Goal: Task Accomplishment & Management: Complete application form

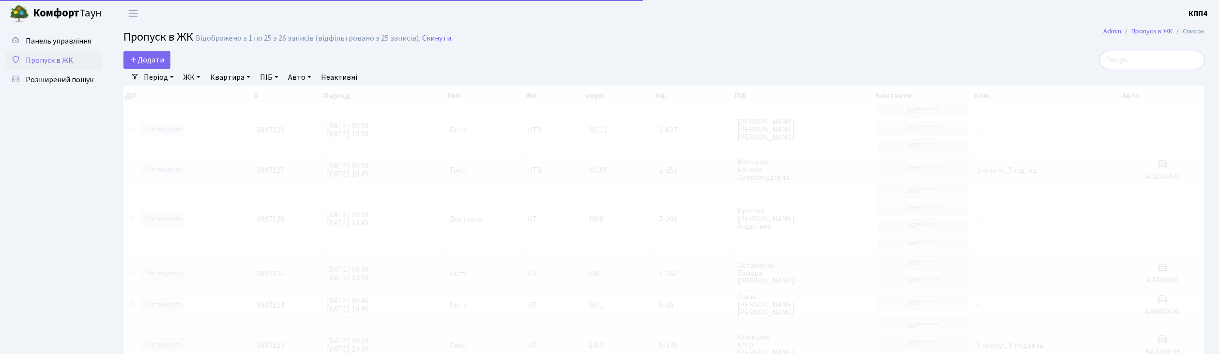
select select "25"
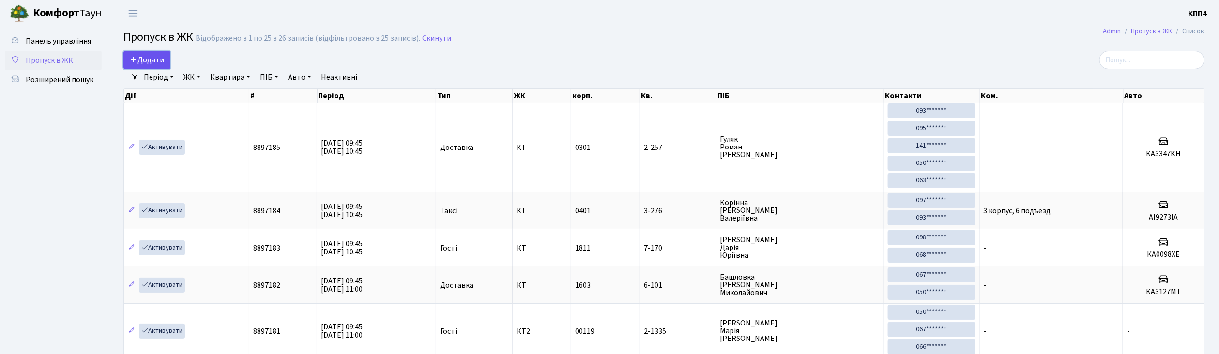
click at [144, 67] on link "Додати" at bounding box center [146, 60] width 47 height 18
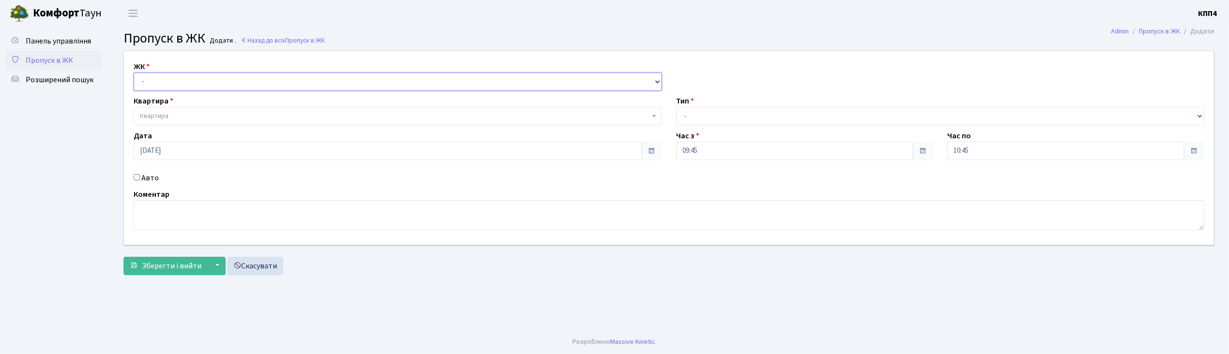
click at [159, 89] on select "- КТ, вул. Регенераторна, 4 КТ2, просп. Соборності, 17 КТ3, вул. Березнева, 16 …" at bounding box center [398, 82] width 528 height 18
select select "271"
click at [134, 73] on select "- КТ, вул. Регенераторна, 4 КТ2, просп. Соборності, 17 КТ3, вул. Березнева, 16 …" at bounding box center [398, 82] width 528 height 18
select select
click at [162, 113] on span "Квартира" at bounding box center [154, 116] width 29 height 10
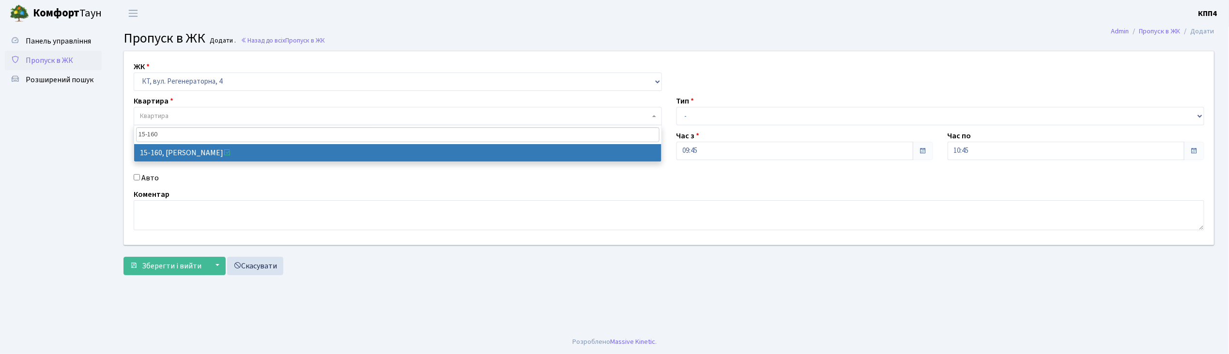
type input "15-160"
select select "8935"
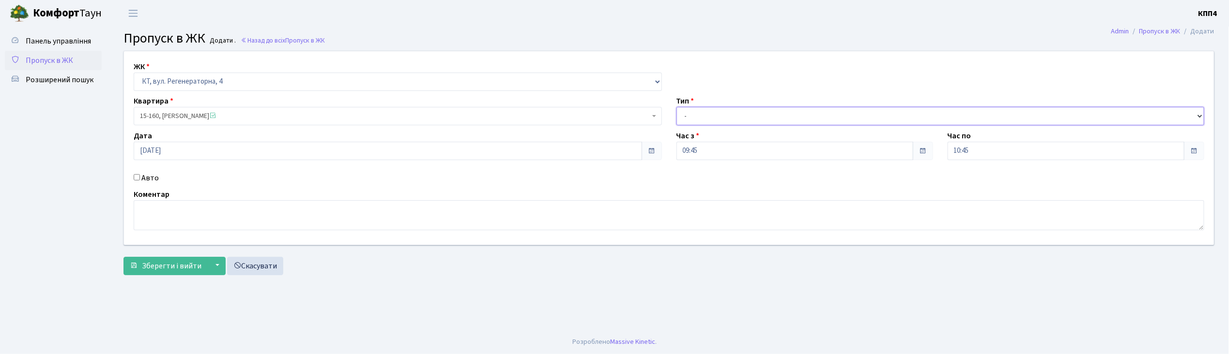
click at [709, 116] on select "- Доставка Таксі Гості Сервіс" at bounding box center [940, 116] width 528 height 18
select select "3"
click at [676, 107] on select "- Доставка Таксі Гості Сервіс" at bounding box center [940, 116] width 528 height 18
click at [164, 273] on button "Зберегти і вийти" at bounding box center [165, 266] width 84 height 18
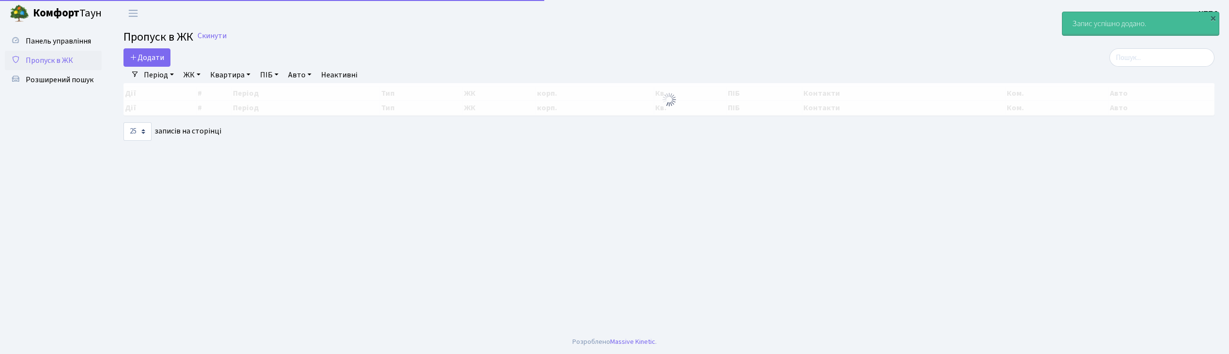
select select "25"
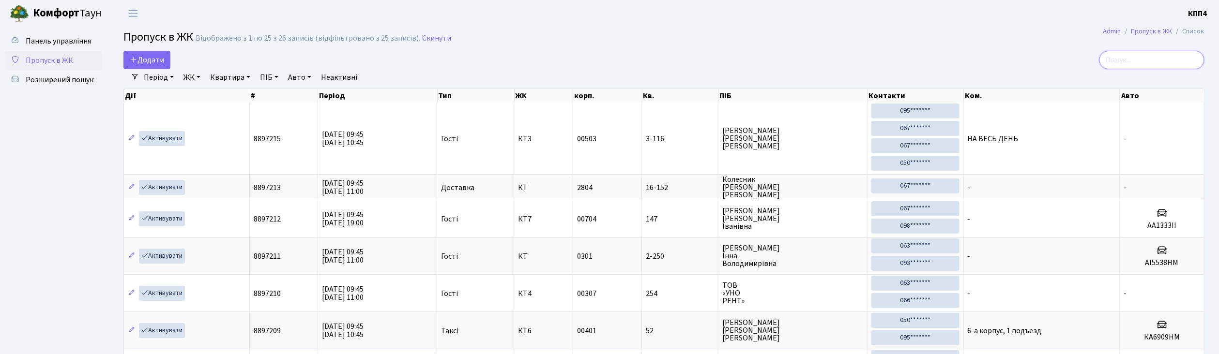
click at [1129, 69] on input "search" at bounding box center [1151, 60] width 105 height 18
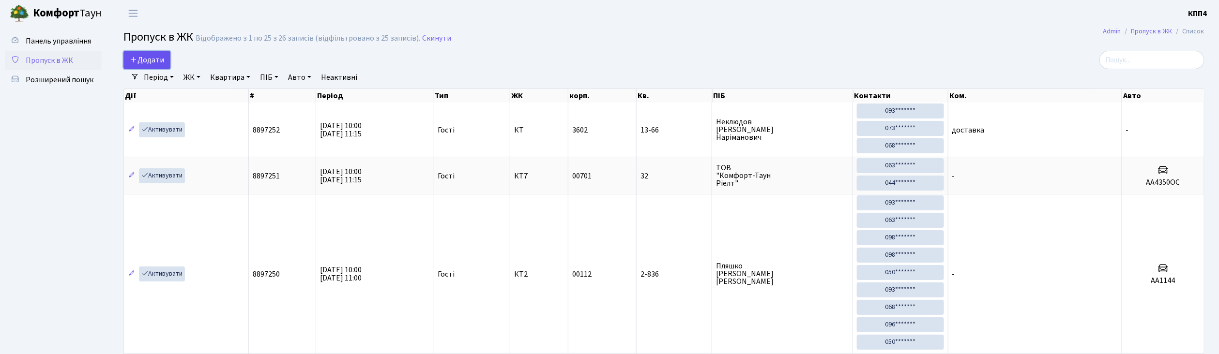
click at [150, 57] on span "Додати" at bounding box center [147, 60] width 34 height 11
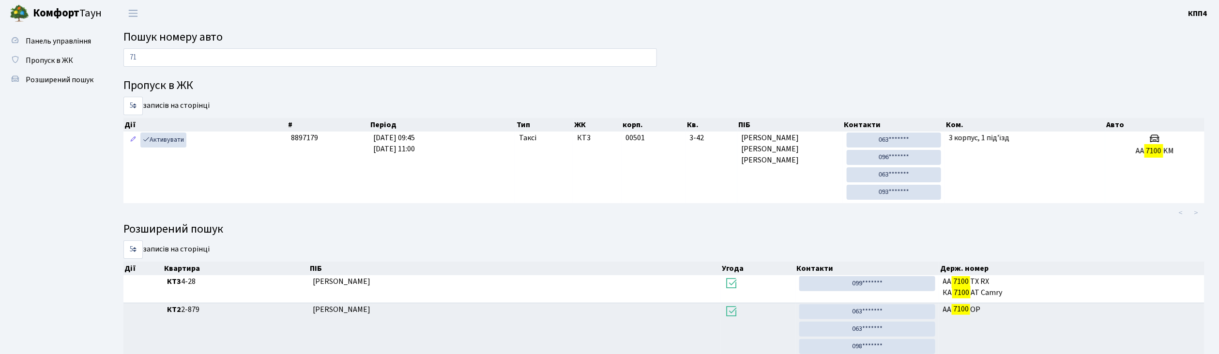
type input "7"
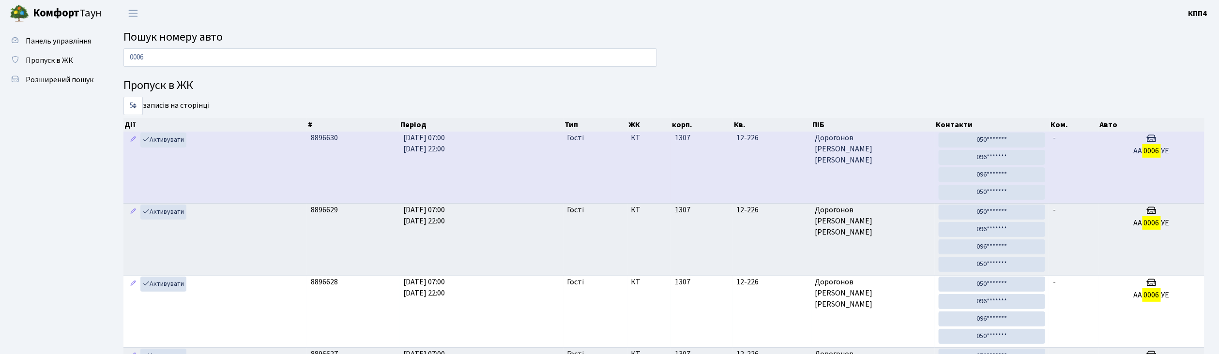
type input "0006"
click at [909, 159] on span "Дорогонов Ігор Сергійович" at bounding box center [873, 149] width 116 height 33
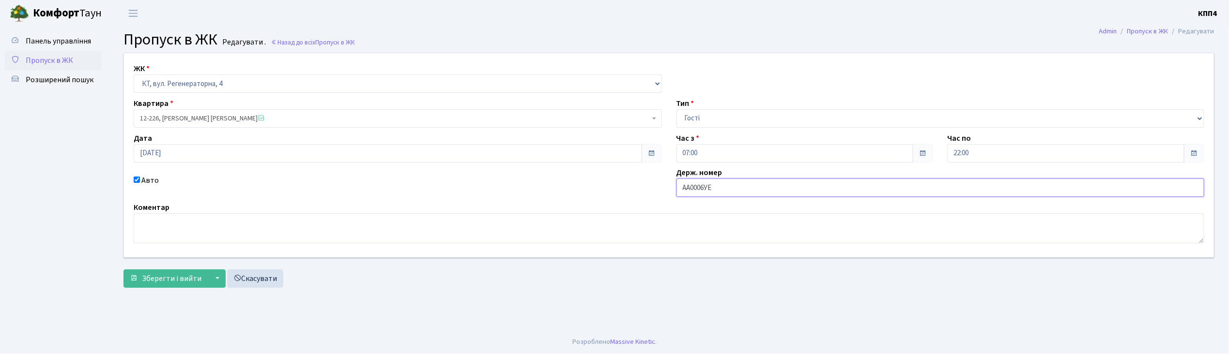
click at [708, 188] on input "AА0006УЕ" at bounding box center [940, 188] width 528 height 18
type input "AА0006YЕ"
click at [172, 283] on span "Зберегти і вийти" at bounding box center [172, 278] width 60 height 11
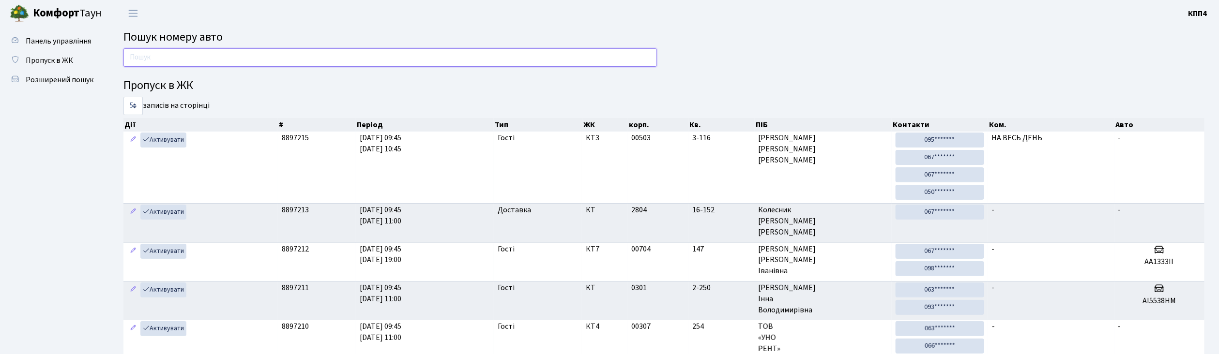
click at [147, 59] on input "text" at bounding box center [389, 57] width 533 height 18
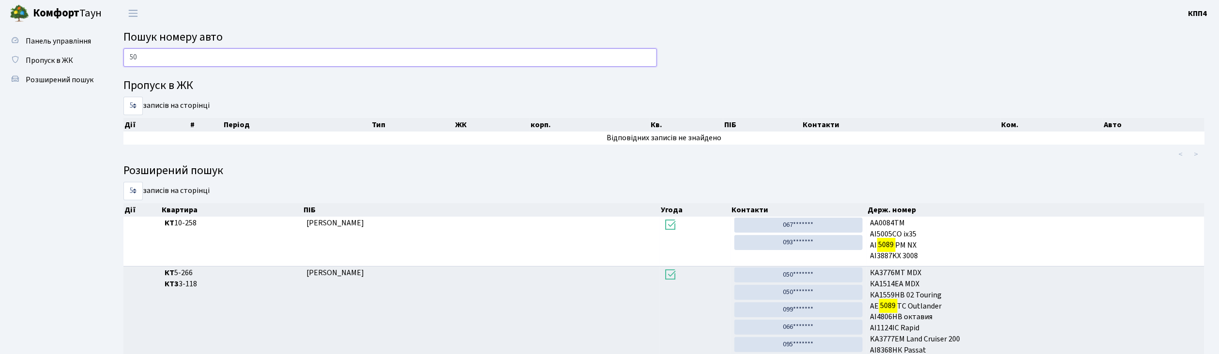
type input "5"
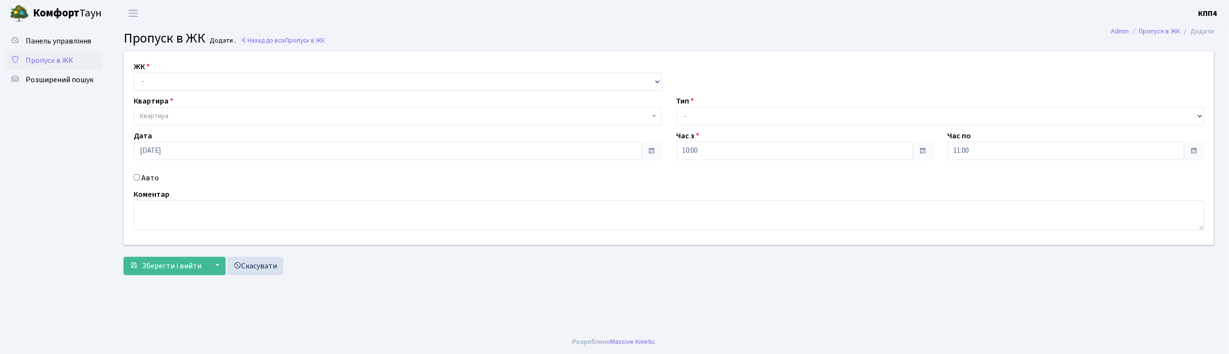
click at [137, 175] on input "Авто" at bounding box center [137, 177] width 6 height 6
checkbox input "true"
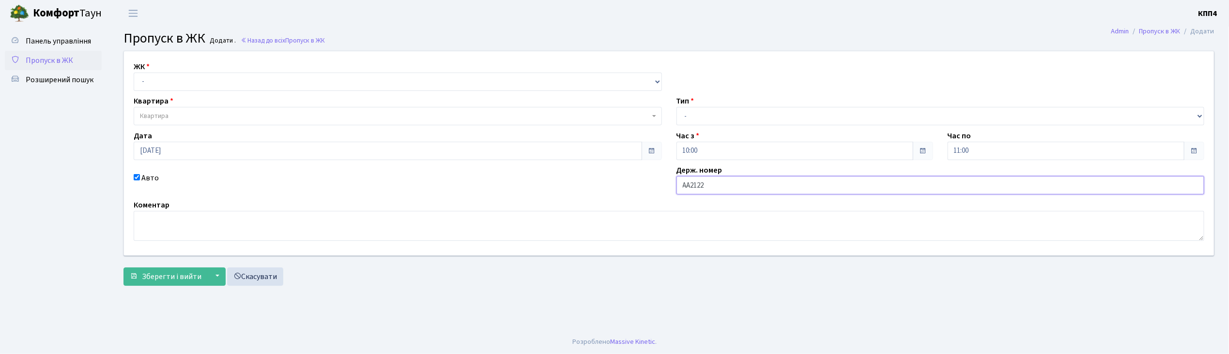
type input "АА2122РК"
click at [162, 86] on select "- КТ, вул. Регенераторна, 4 КТ2, просп. Соборності, 17 КТ3, вул. Березнева, 16 …" at bounding box center [398, 82] width 528 height 18
select select "271"
click at [134, 73] on select "- КТ, вул. Регенераторна, 4 КТ2, просп. Соборності, 17 КТ3, вул. Березнева, 16 …" at bounding box center [398, 82] width 528 height 18
select select
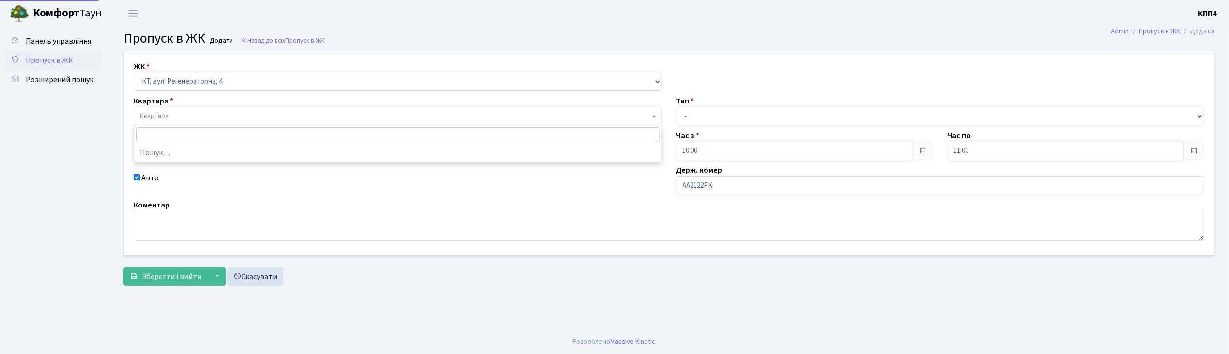
click at [167, 117] on span "Квартира" at bounding box center [154, 116] width 29 height 10
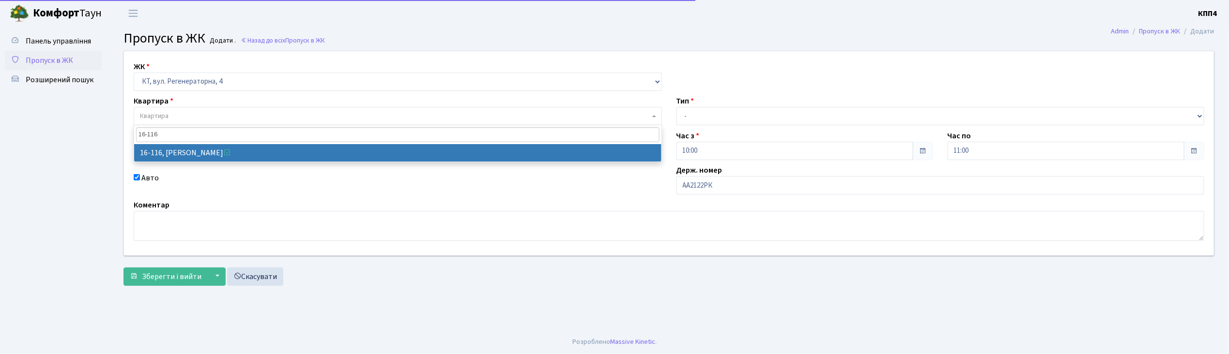
type input "16-116"
select select "8677"
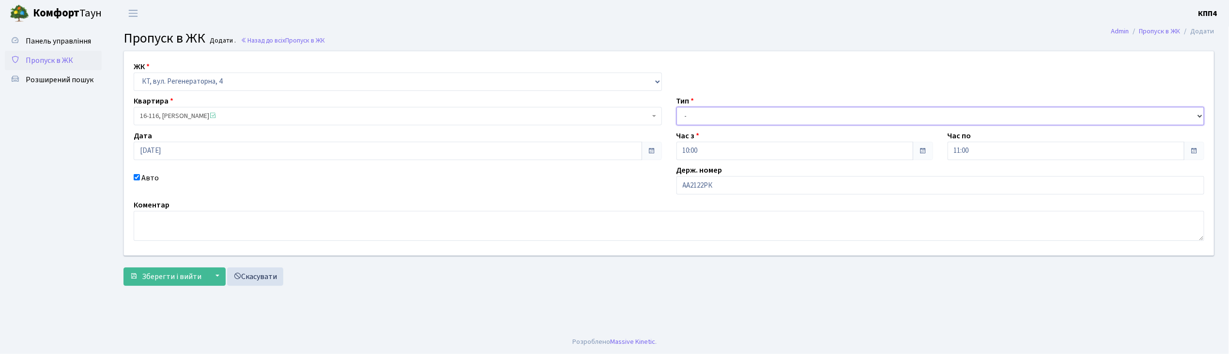
click at [707, 115] on select "- Доставка Таксі Гості Сервіс" at bounding box center [940, 116] width 528 height 18
select select "2"
click at [676, 107] on select "- Доставка Таксі Гості Сервіс" at bounding box center [940, 116] width 528 height 18
click at [175, 272] on span "Зберегти і вийти" at bounding box center [172, 277] width 60 height 11
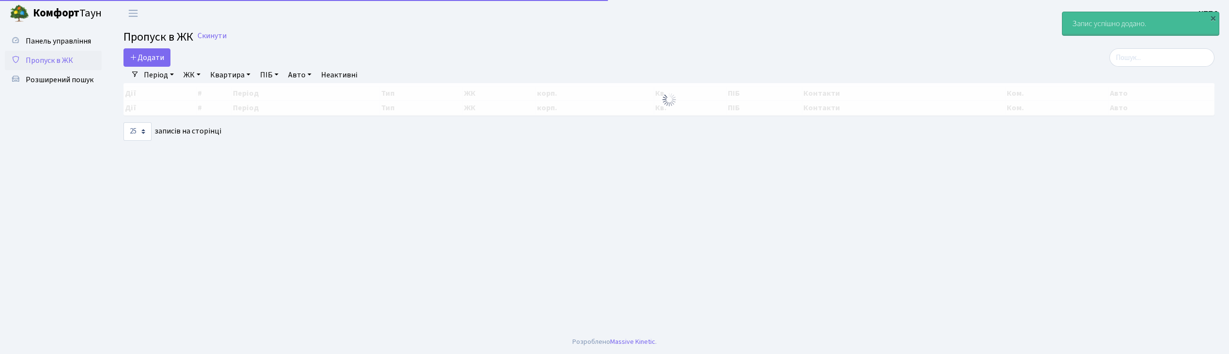
select select "25"
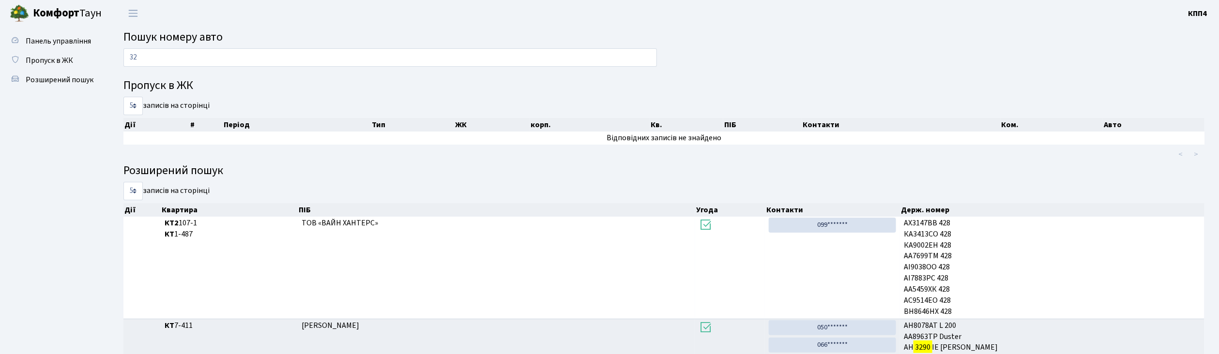
type input "3"
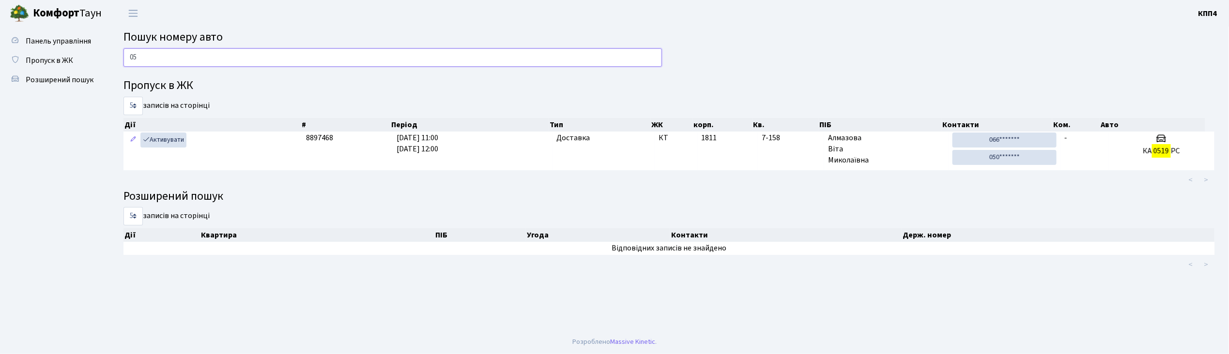
type input "0"
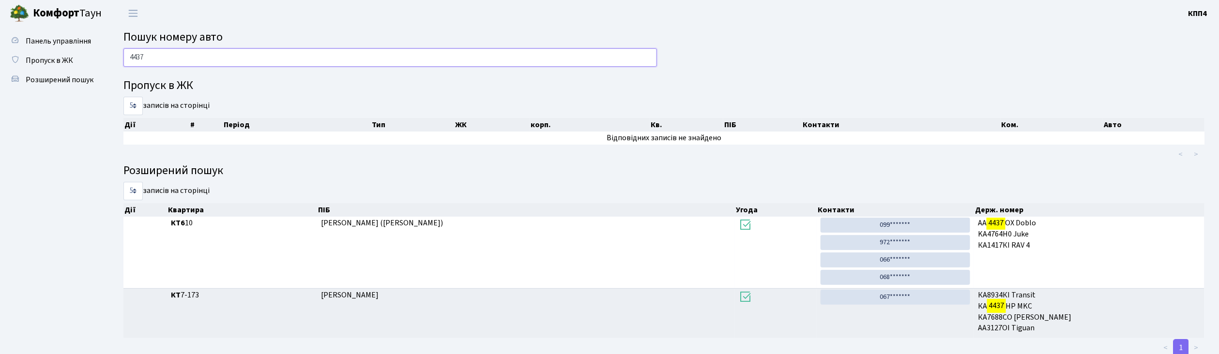
scroll to position [29, 0]
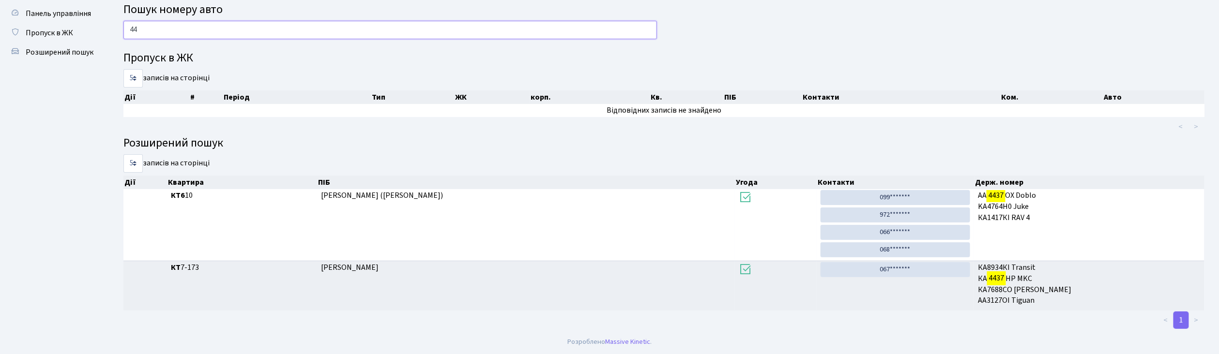
type input "4"
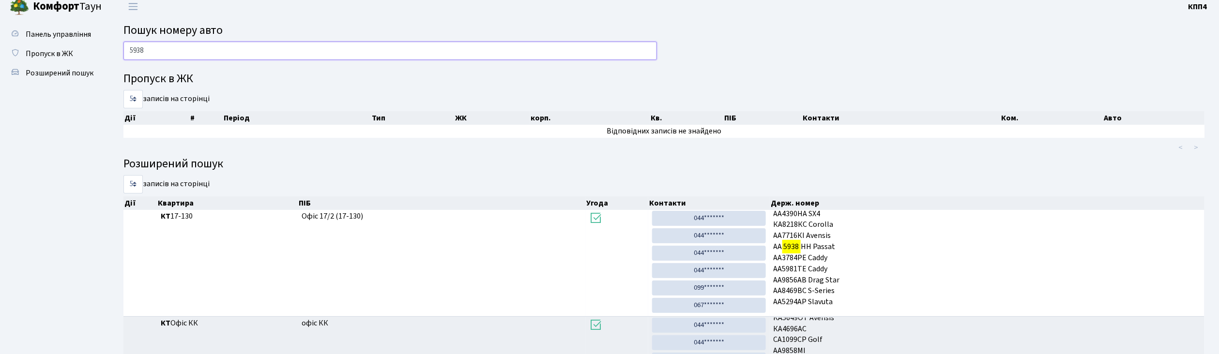
scroll to position [0, 0]
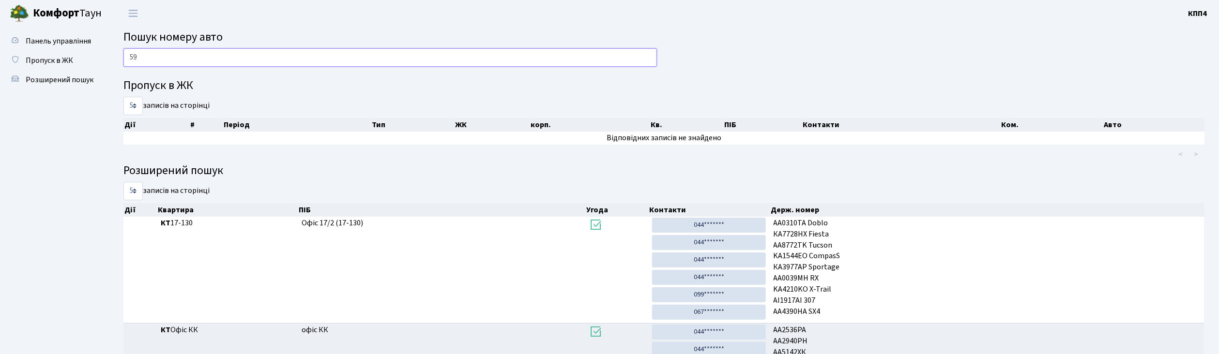
type input "5"
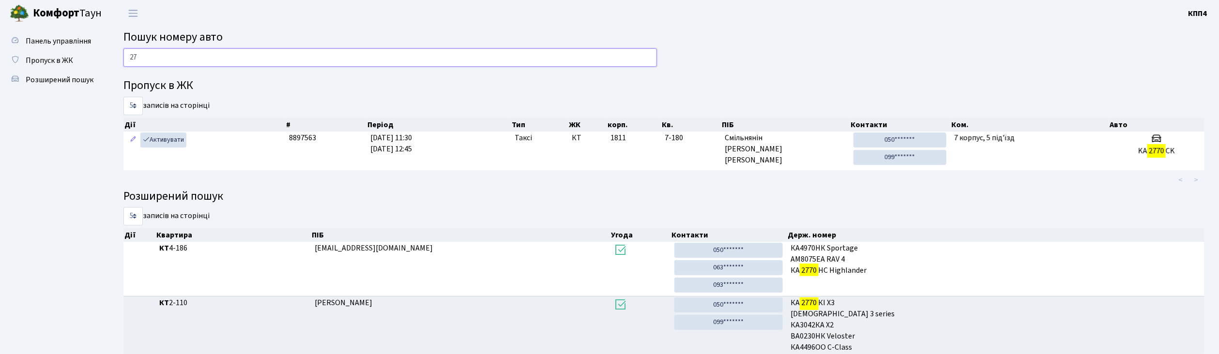
type input "2"
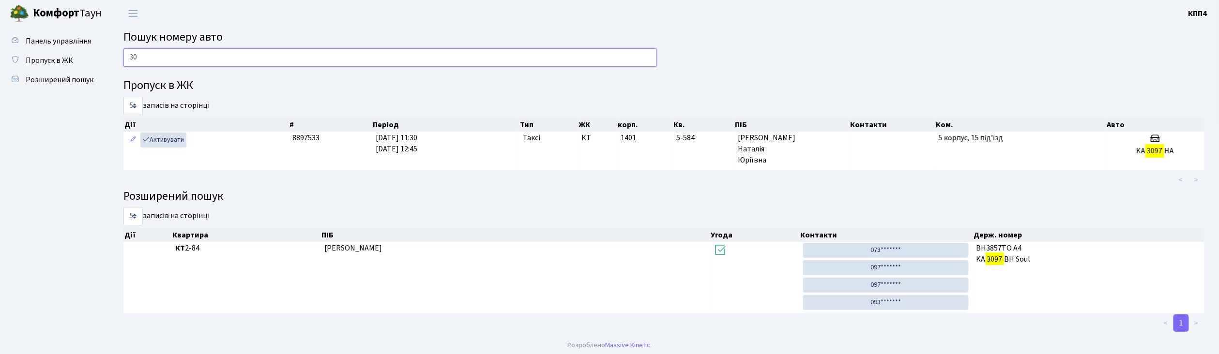
type input "3"
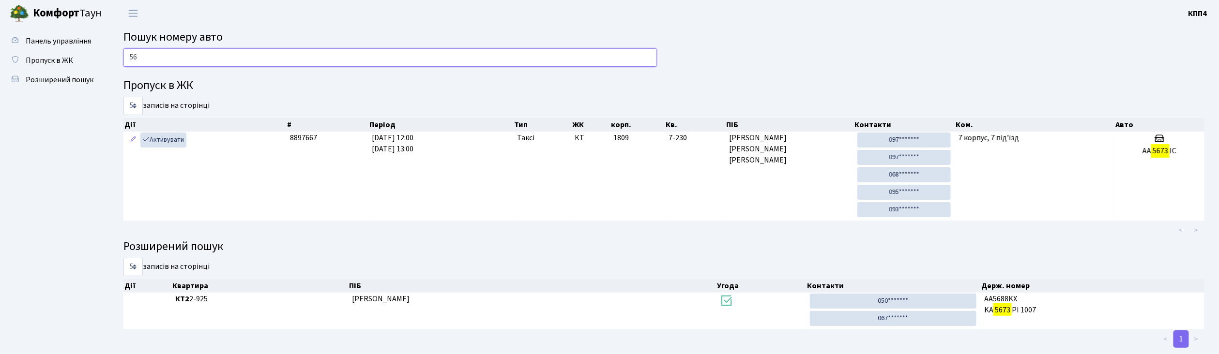
type input "5"
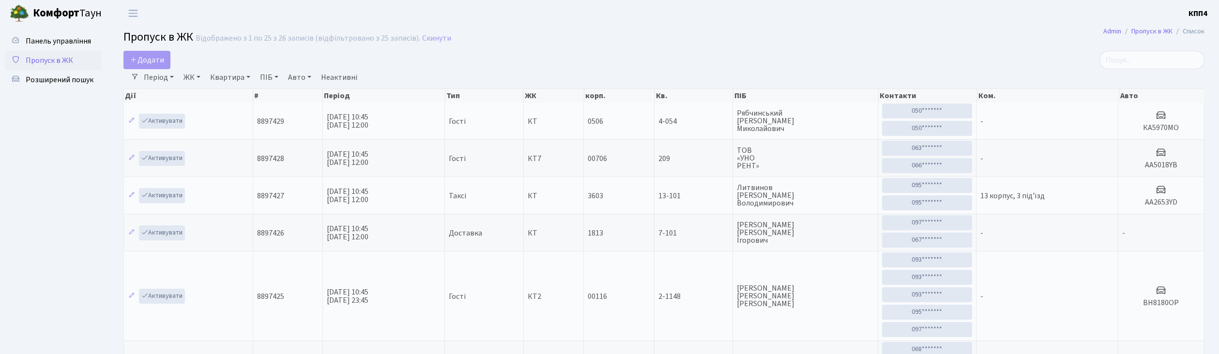
select select "25"
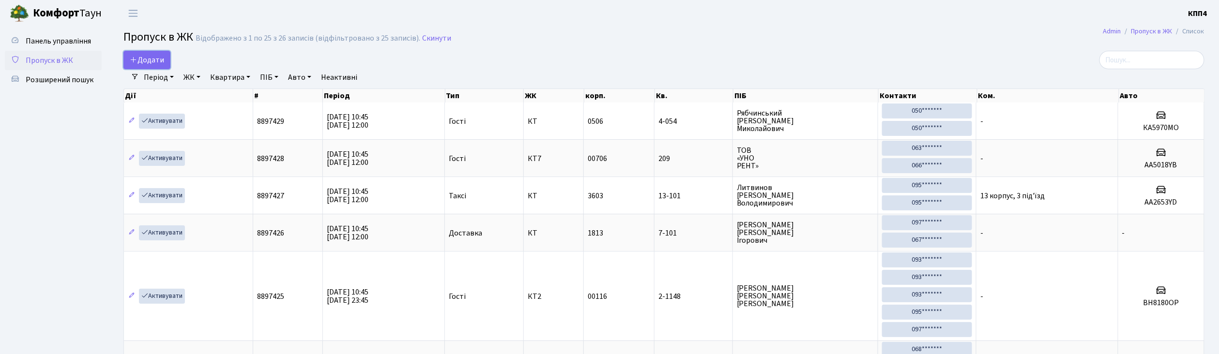
click at [155, 59] on span "Додати" at bounding box center [147, 60] width 34 height 11
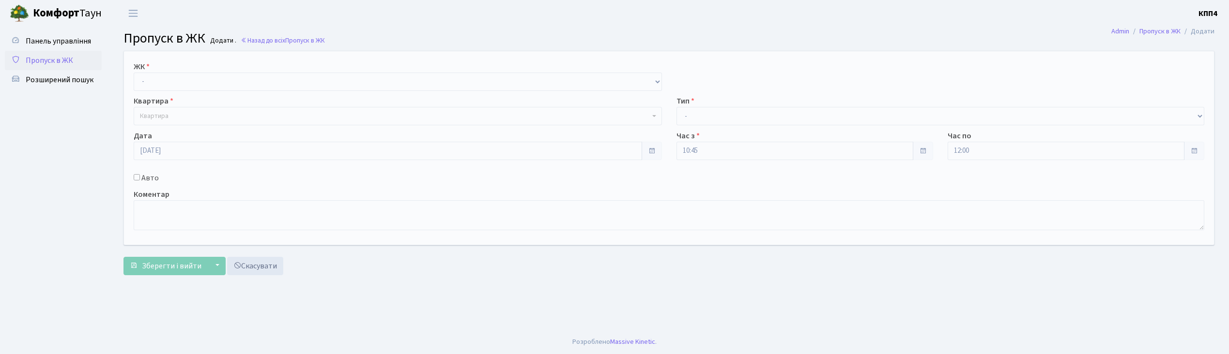
click at [191, 87] on select "- КТ, вул. Регенераторна, 4 КТ2, просп. [STREET_ADDRESS] [STREET_ADDRESS] [PERS…" at bounding box center [398, 82] width 528 height 18
select select "271"
click at [134, 73] on select "- КТ, вул. Регенераторна, 4 КТ2, просп. [STREET_ADDRESS] [STREET_ADDRESS] [PERS…" at bounding box center [398, 82] width 528 height 18
select select
drag, startPoint x: 213, startPoint y: 78, endPoint x: 213, endPoint y: 83, distance: 5.3
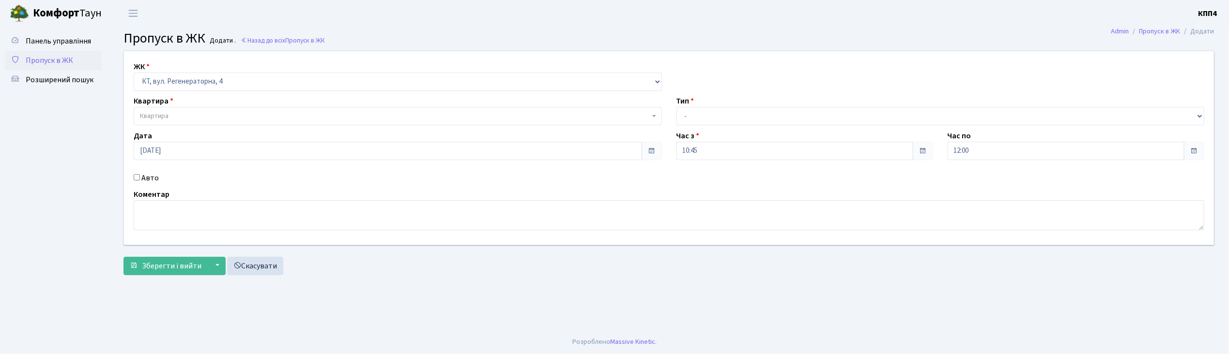
click at [213, 78] on select "- КТ, вул. Регенераторна, 4 КТ2, просп. [STREET_ADDRESS] [STREET_ADDRESS] [PERS…" at bounding box center [398, 82] width 528 height 18
select select "304"
click at [134, 73] on select "- КТ, вул. Регенераторна, 4 КТ2, просп. Соборності, 17 КТ3, вул. Березнева, 16 …" at bounding box center [398, 82] width 528 height 18
select select
click at [188, 107] on span "Квартира" at bounding box center [398, 116] width 528 height 18
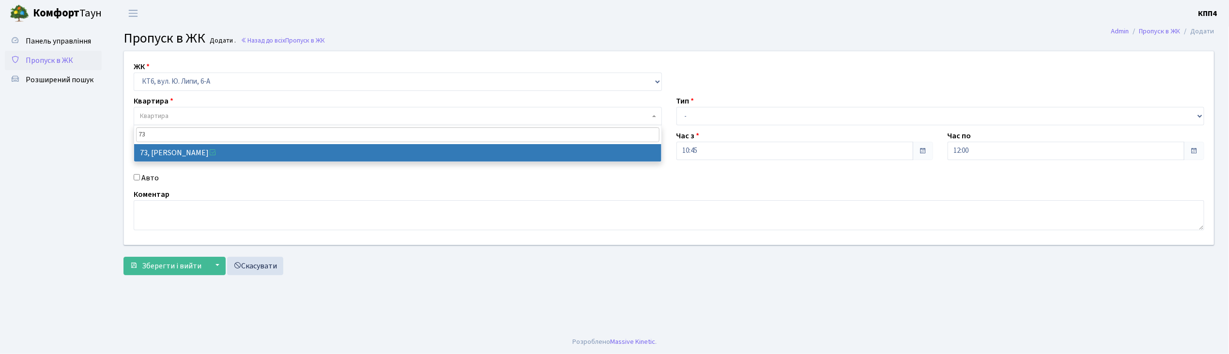
type input "73"
select select "17165"
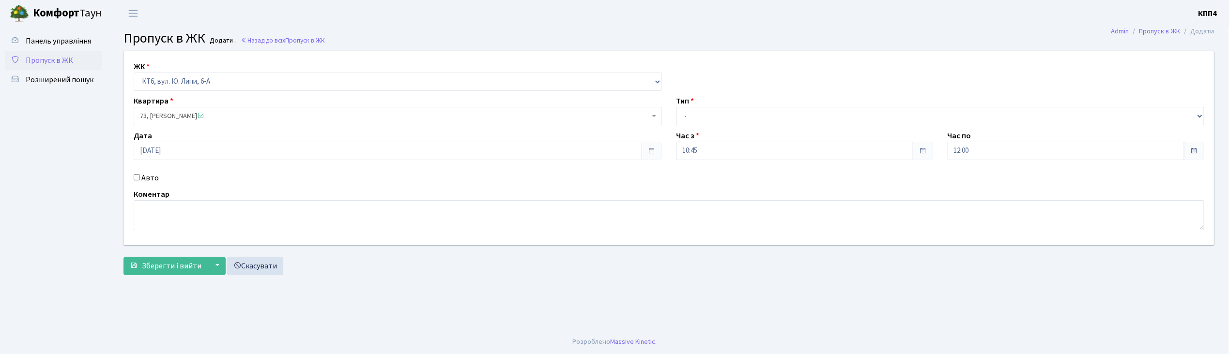
click at [153, 177] on label "Авто" at bounding box center [149, 178] width 17 height 12
click at [140, 177] on input "Авто" at bounding box center [137, 177] width 6 height 6
checkbox input "true"
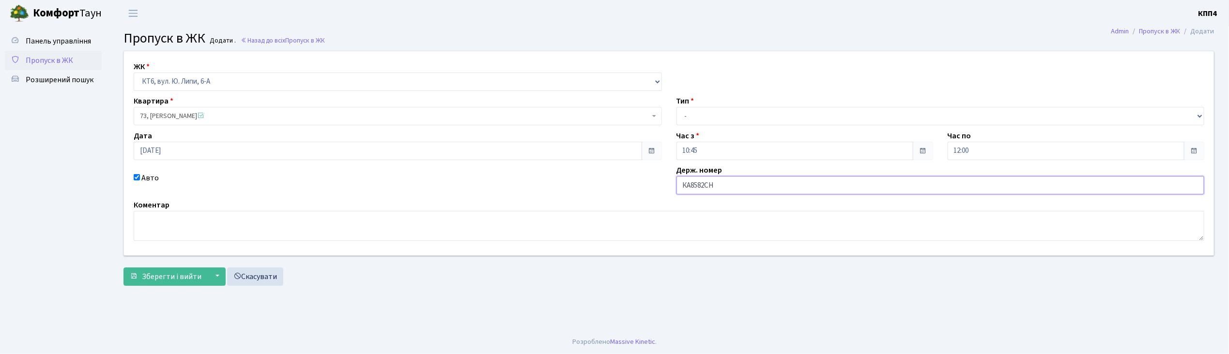
type input "КА8582СН"
click at [717, 123] on select "- Доставка Таксі Гості Сервіс" at bounding box center [940, 116] width 528 height 18
select select "2"
click at [676, 107] on select "- Доставка Таксі Гості Сервіс" at bounding box center [940, 116] width 528 height 18
click at [172, 276] on span "Зберегти і вийти" at bounding box center [172, 277] width 60 height 11
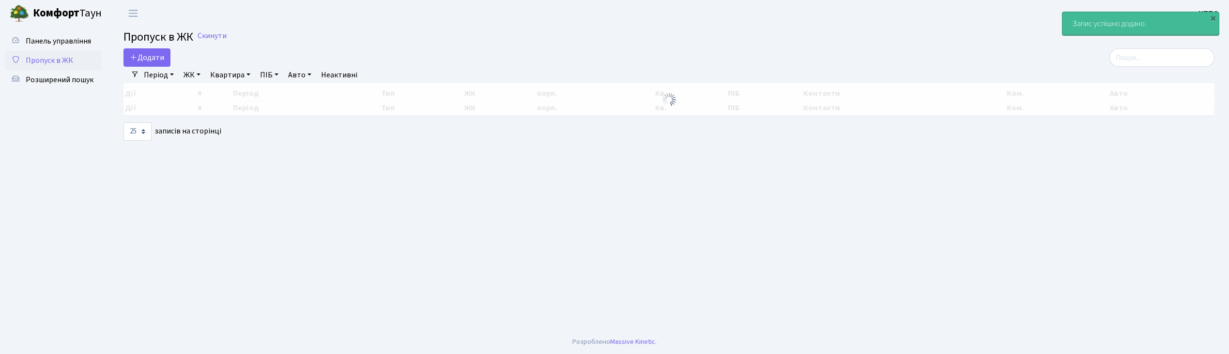
select select "25"
click at [1162, 61] on input "search" at bounding box center [1161, 57] width 105 height 18
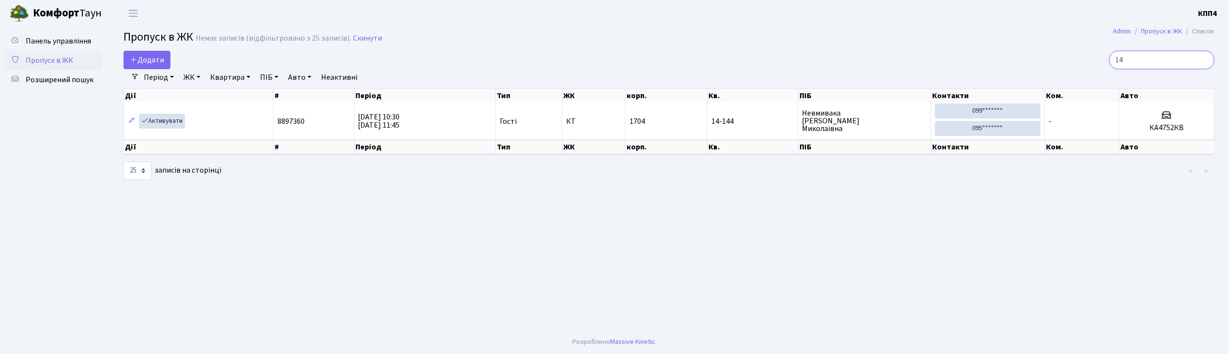
type input "1"
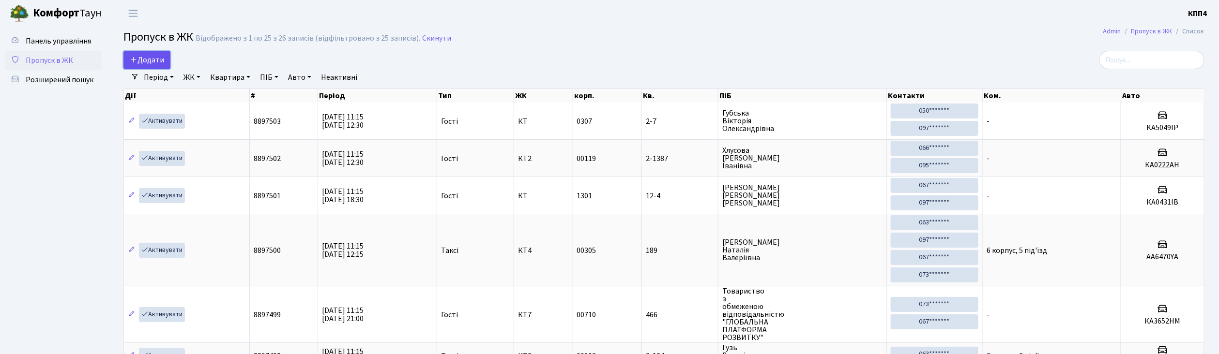
click at [131, 57] on icon at bounding box center [134, 60] width 8 height 8
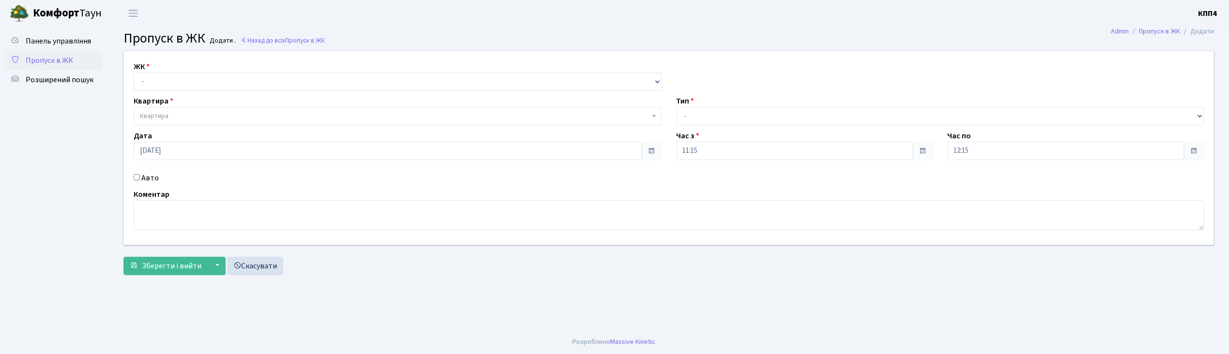
select select "271"
click at [134, 73] on select "- КТ, вул. Регенераторна, 4 КТ2, просп. Соборності, 17 КТ3, вул. Березнева, 16 …" at bounding box center [398, 82] width 528 height 18
select select
drag, startPoint x: 175, startPoint y: 115, endPoint x: 177, endPoint y: 106, distance: 8.8
click at [176, 115] on span "Квартира" at bounding box center [395, 116] width 510 height 10
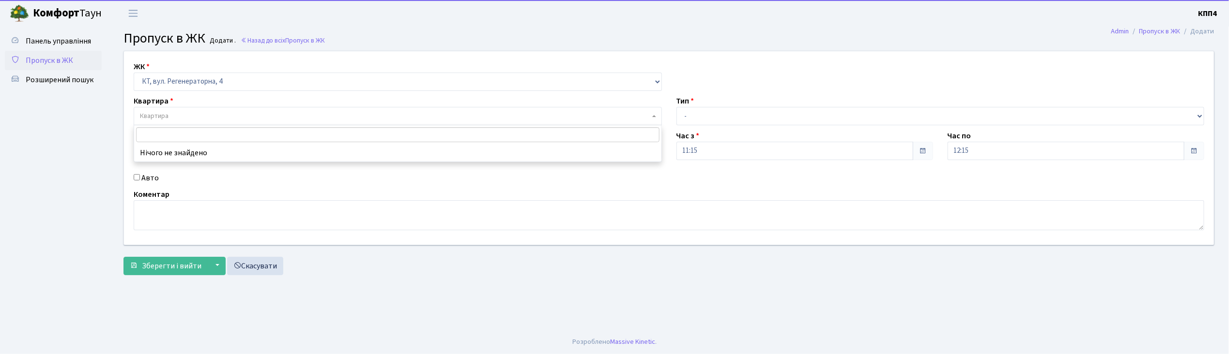
type input "1"
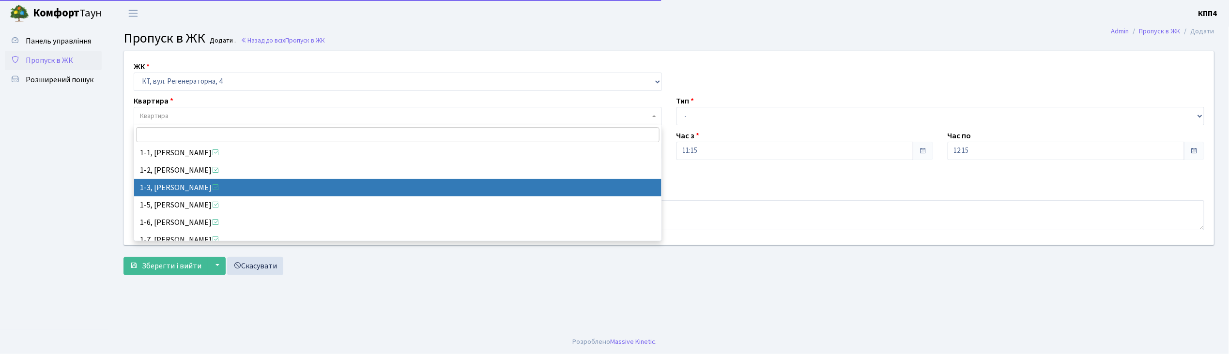
drag, startPoint x: 61, startPoint y: 170, endPoint x: 62, endPoint y: 166, distance: 4.9
click at [62, 168] on ul "Панель управління Пропуск в ЖК Розширений пошук" at bounding box center [53, 178] width 97 height 294
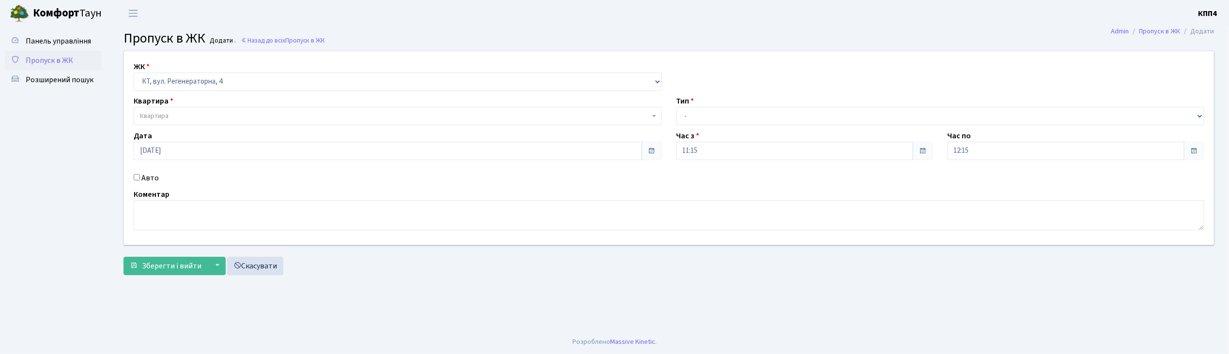
click at [150, 177] on label "Авто" at bounding box center [149, 178] width 17 height 12
click at [140, 177] on input "Авто" at bounding box center [137, 177] width 6 height 6
checkbox input "true"
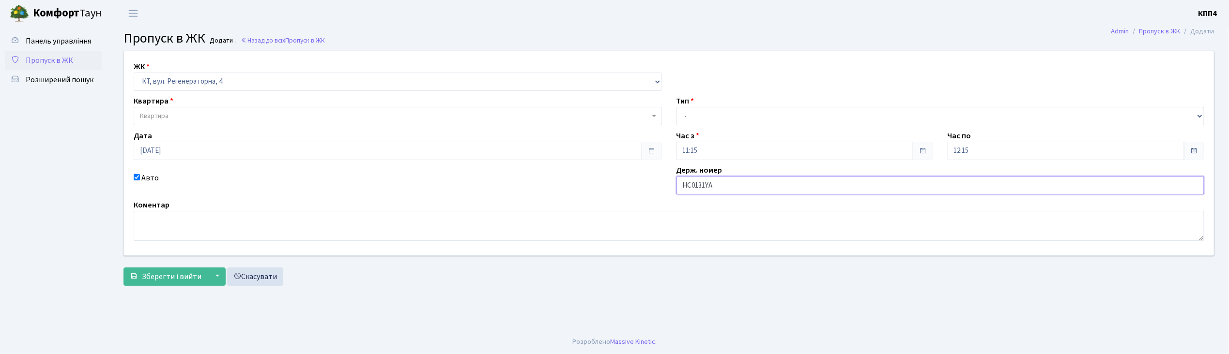
type input "НС0131YA"
click at [234, 115] on span "Квартира" at bounding box center [395, 116] width 510 height 10
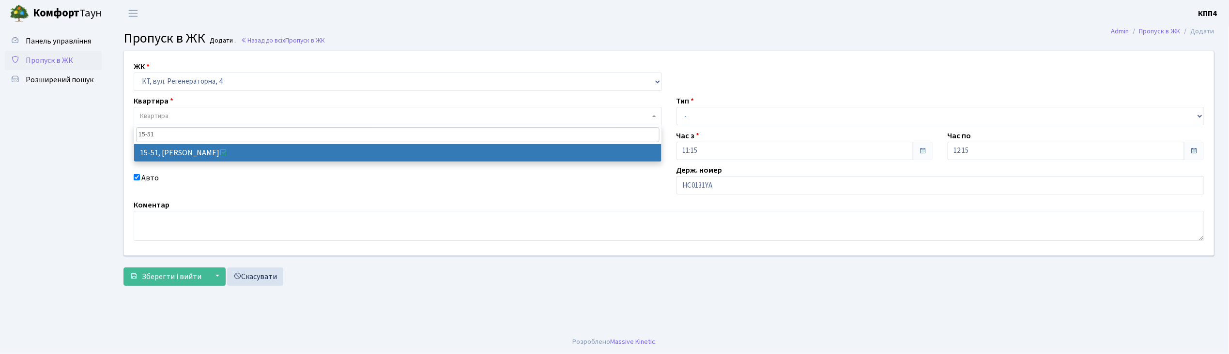
type input "15-51"
select select "8826"
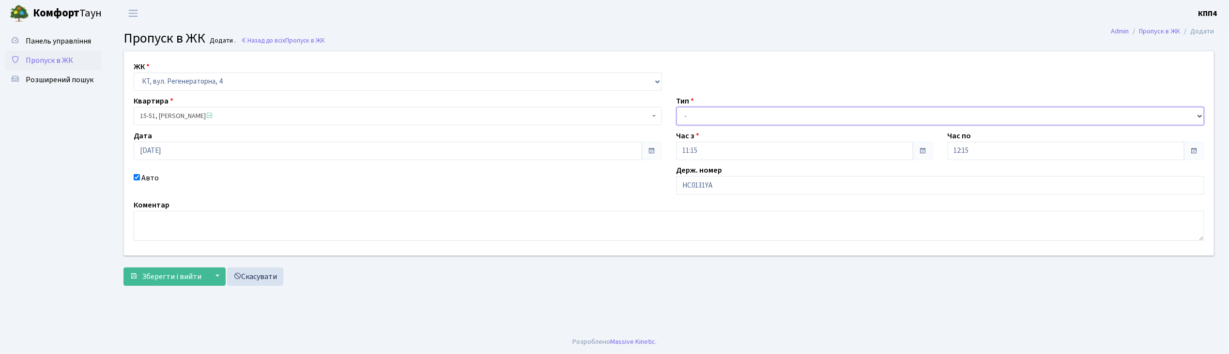
click at [728, 118] on select "- Доставка Таксі Гості Сервіс" at bounding box center [940, 116] width 528 height 18
select select "2"
click at [676, 107] on select "- Доставка Таксі Гості Сервіс" at bounding box center [940, 116] width 528 height 18
click at [157, 281] on span "Зберегти і вийти" at bounding box center [172, 277] width 60 height 11
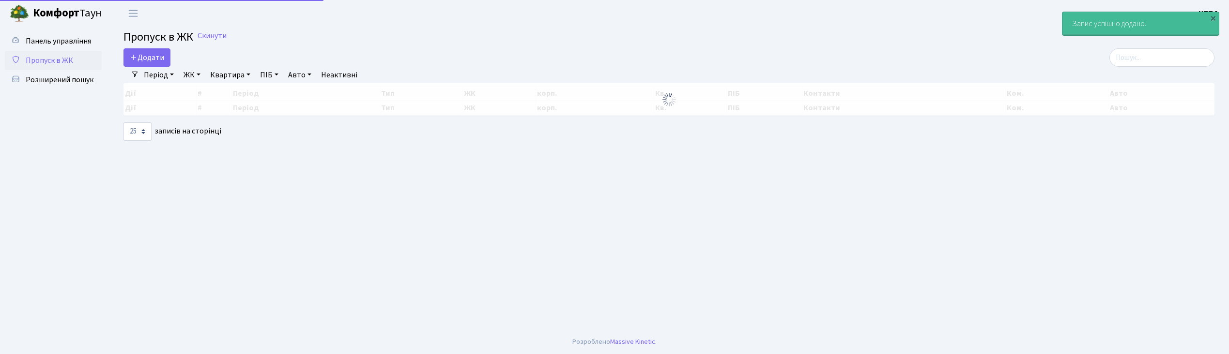
select select "25"
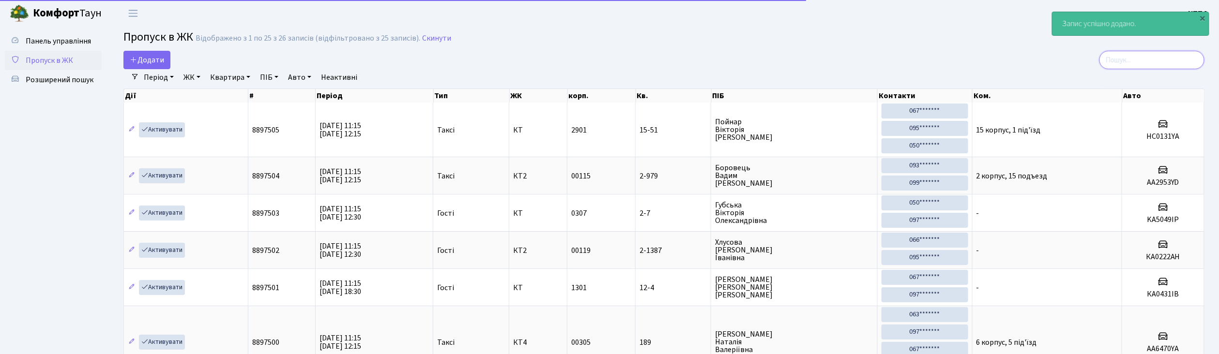
click at [1184, 54] on input "search" at bounding box center [1151, 60] width 105 height 18
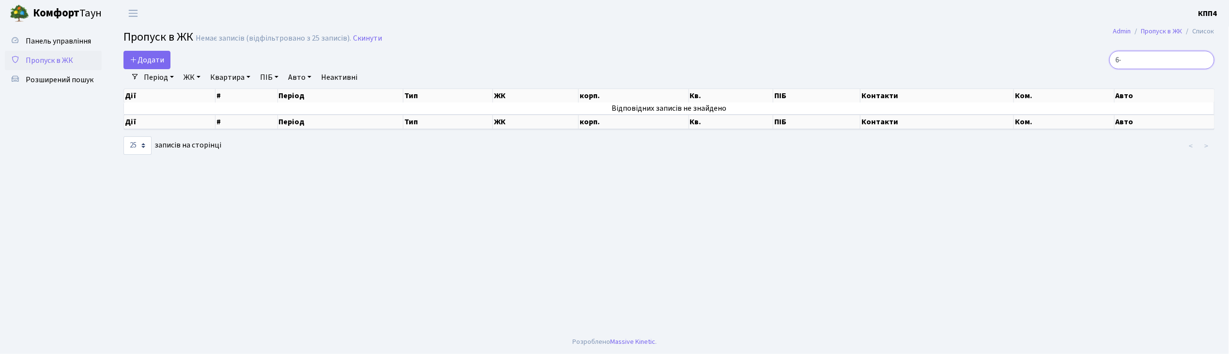
type input "6"
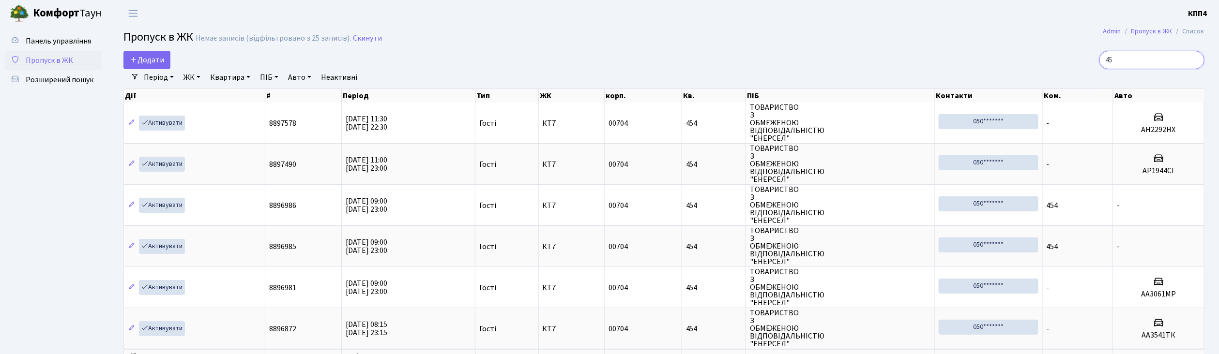
type input "4"
